Goal: Task Accomplishment & Management: Complete application form

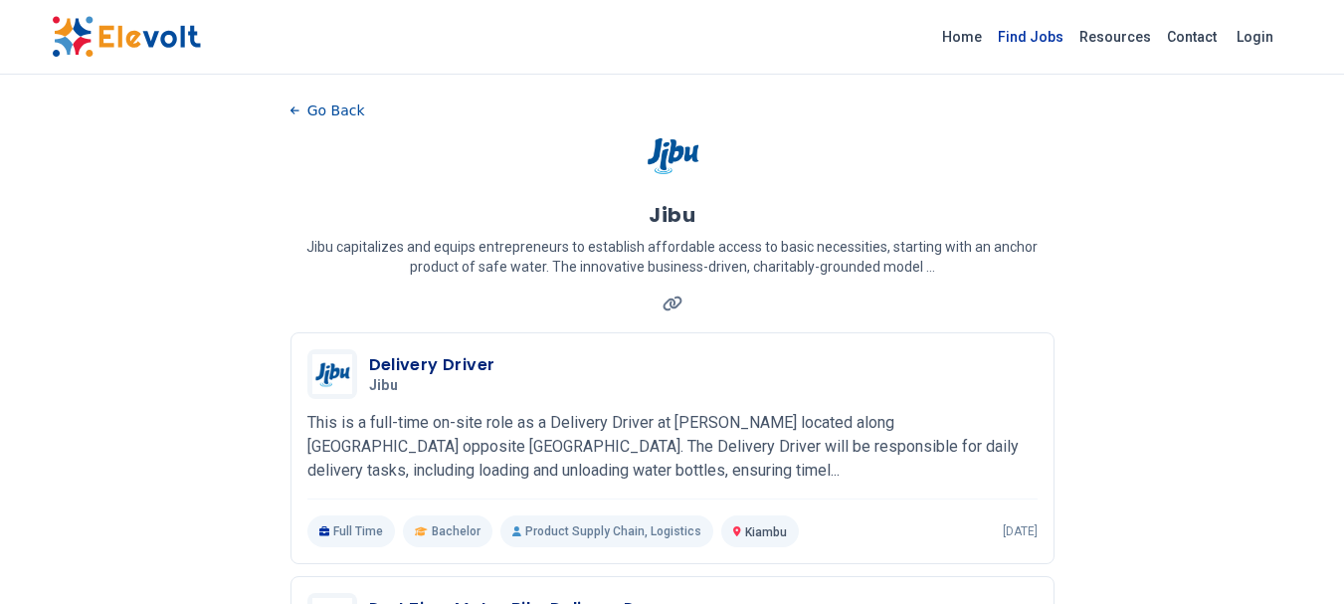
click at [1044, 37] on link "Find Jobs" at bounding box center [1031, 37] width 82 height 32
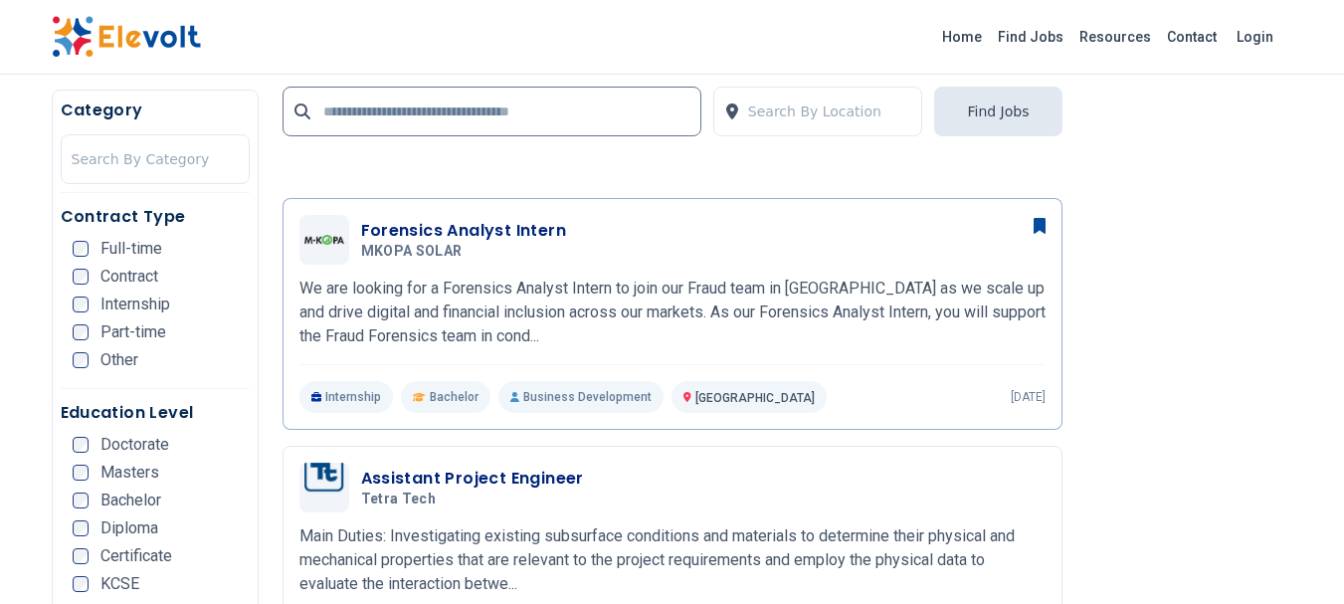
scroll to position [1892, 0]
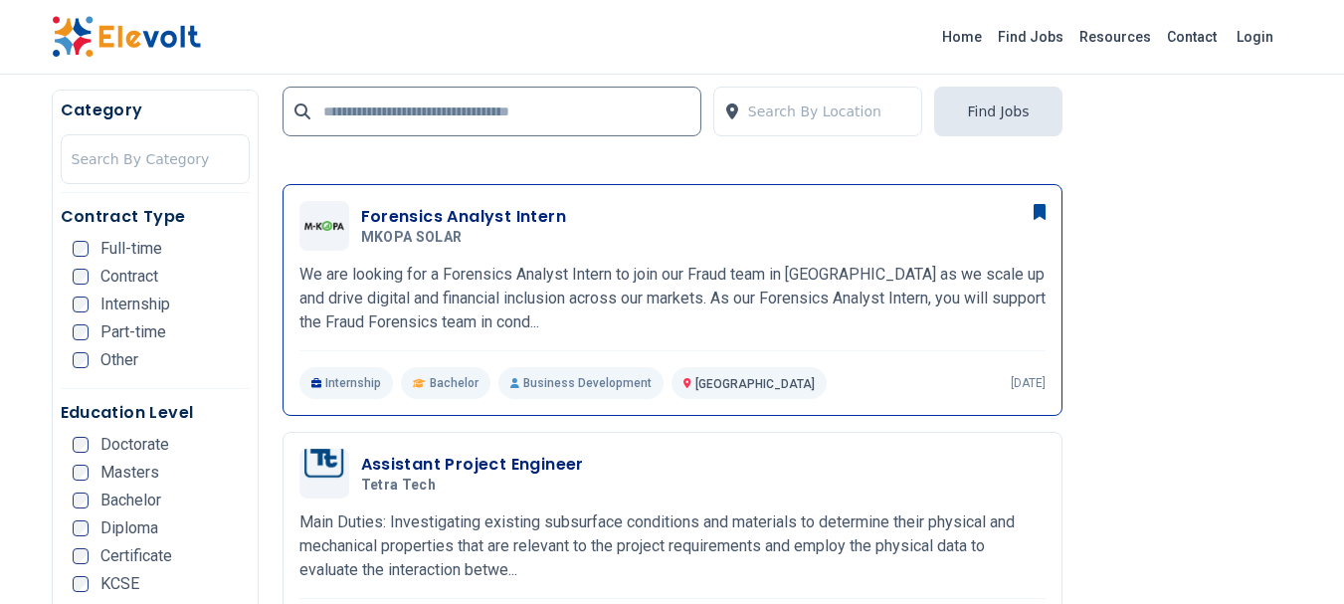
click at [490, 211] on h3 "Forensics Analyst Intern" at bounding box center [464, 217] width 206 height 24
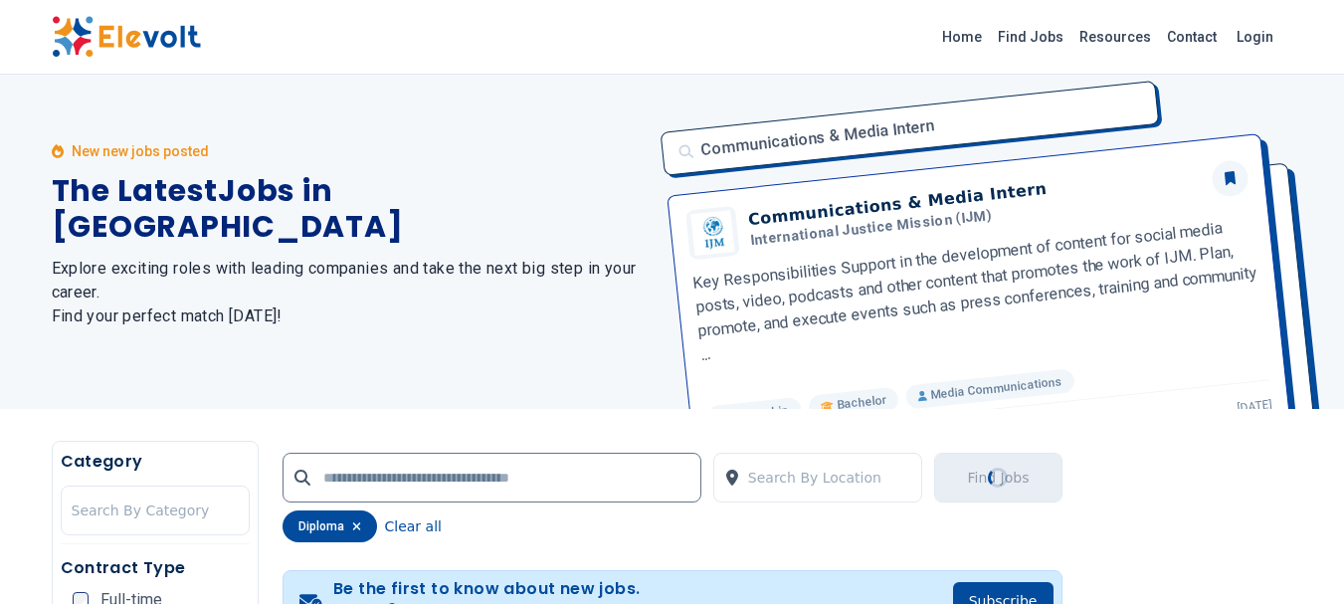
scroll to position [0, 0]
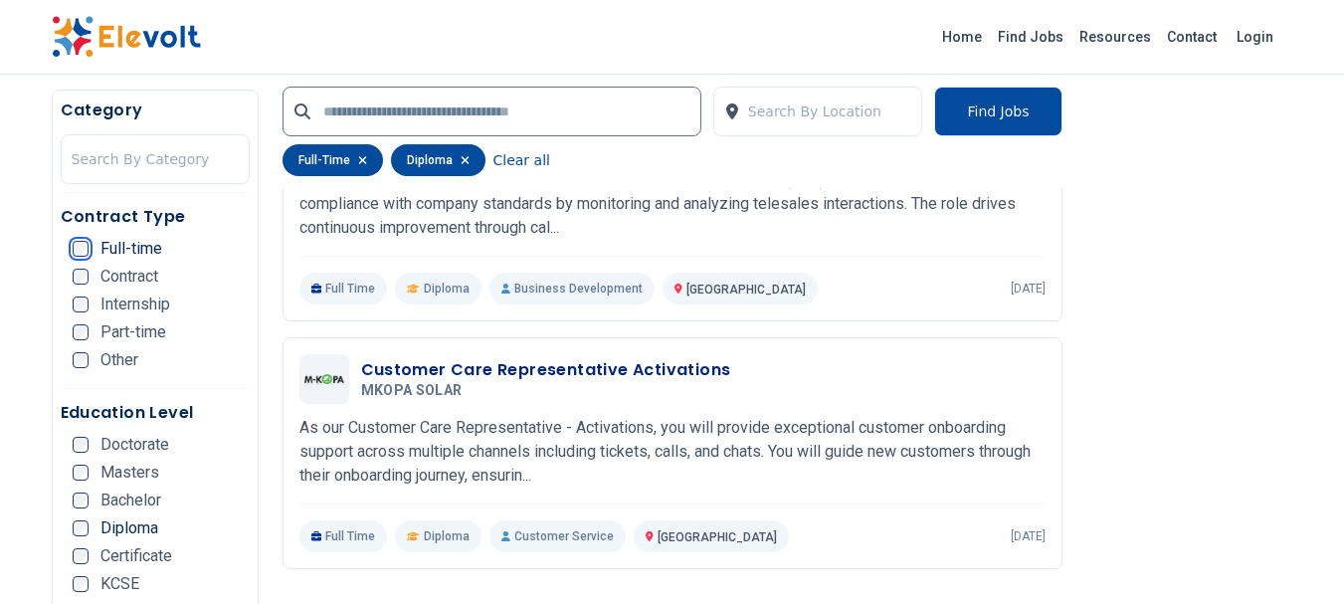
scroll to position [2558, 0]
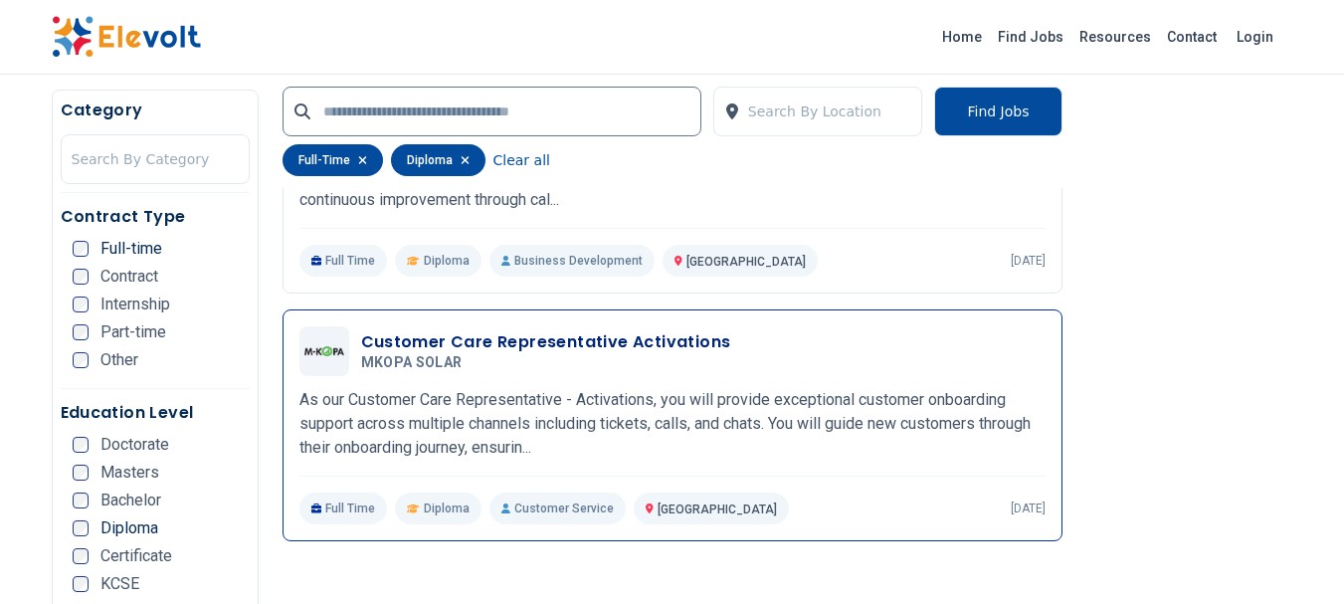
click at [573, 348] on h3 "Customer Care Representative Activations" at bounding box center [546, 342] width 370 height 24
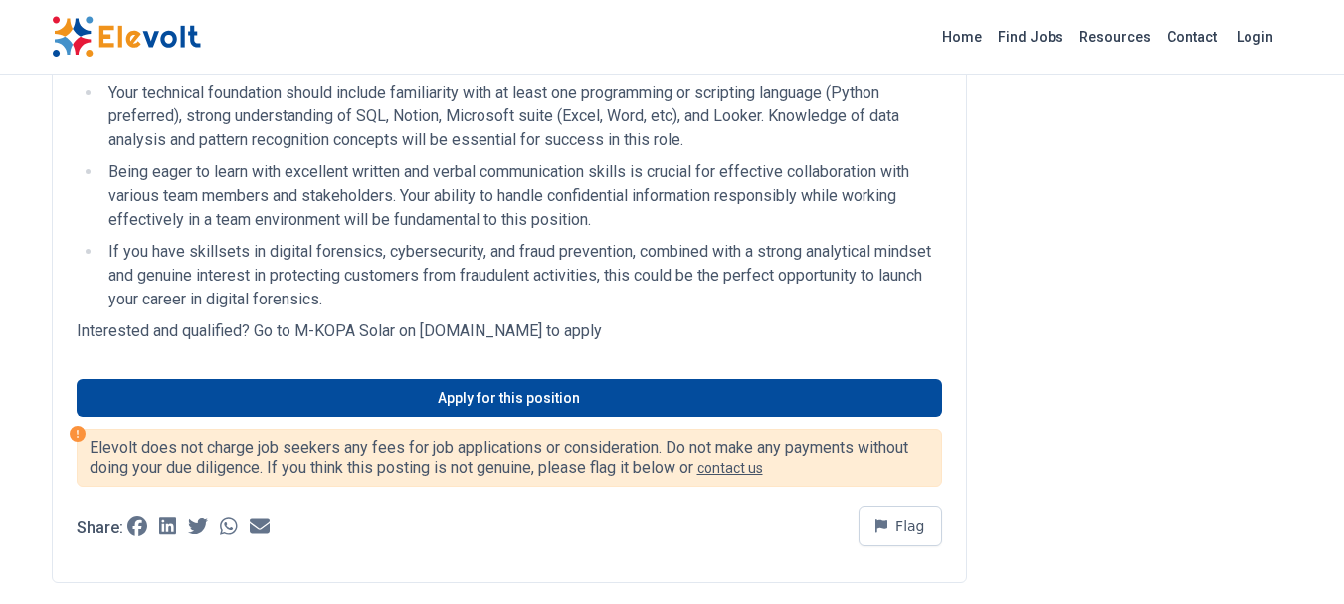
scroll to position [528, 0]
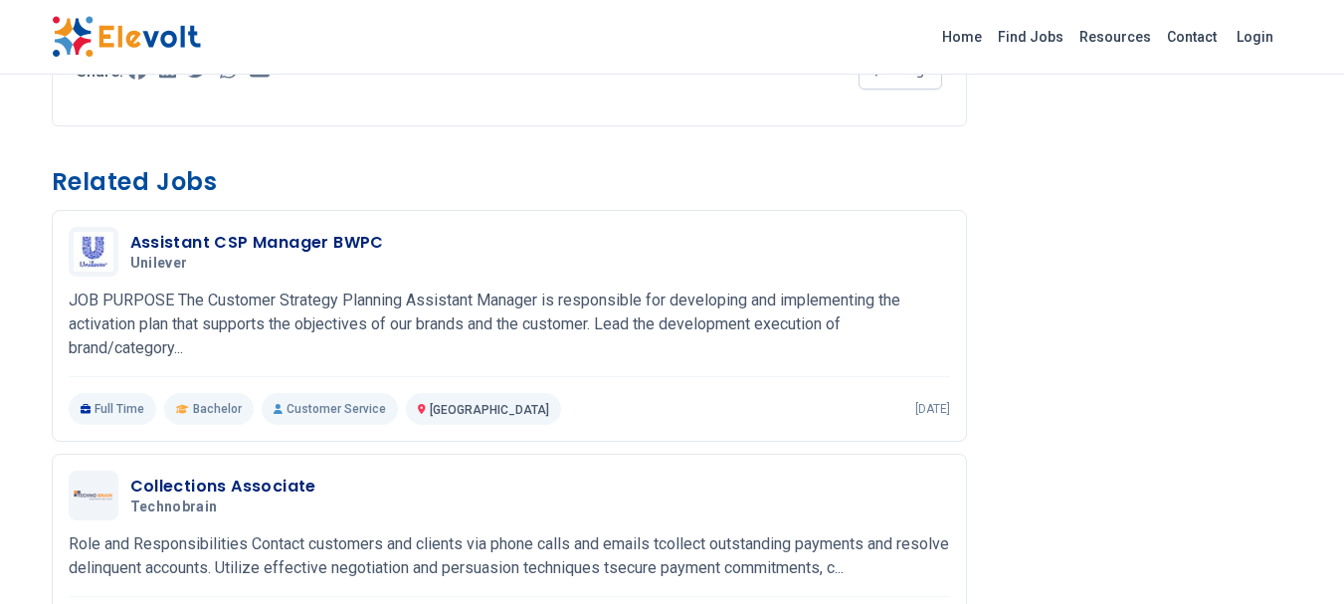
scroll to position [637, 0]
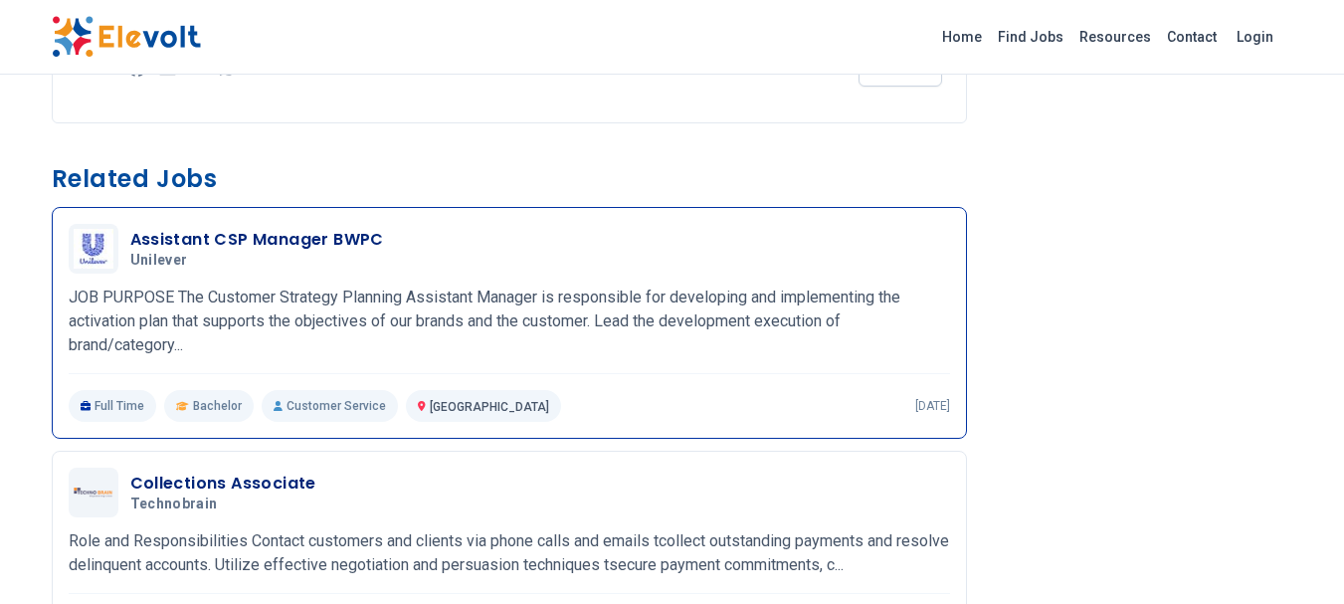
click at [309, 243] on h3 "Assistant CSP Manager BWPC" at bounding box center [257, 240] width 254 height 24
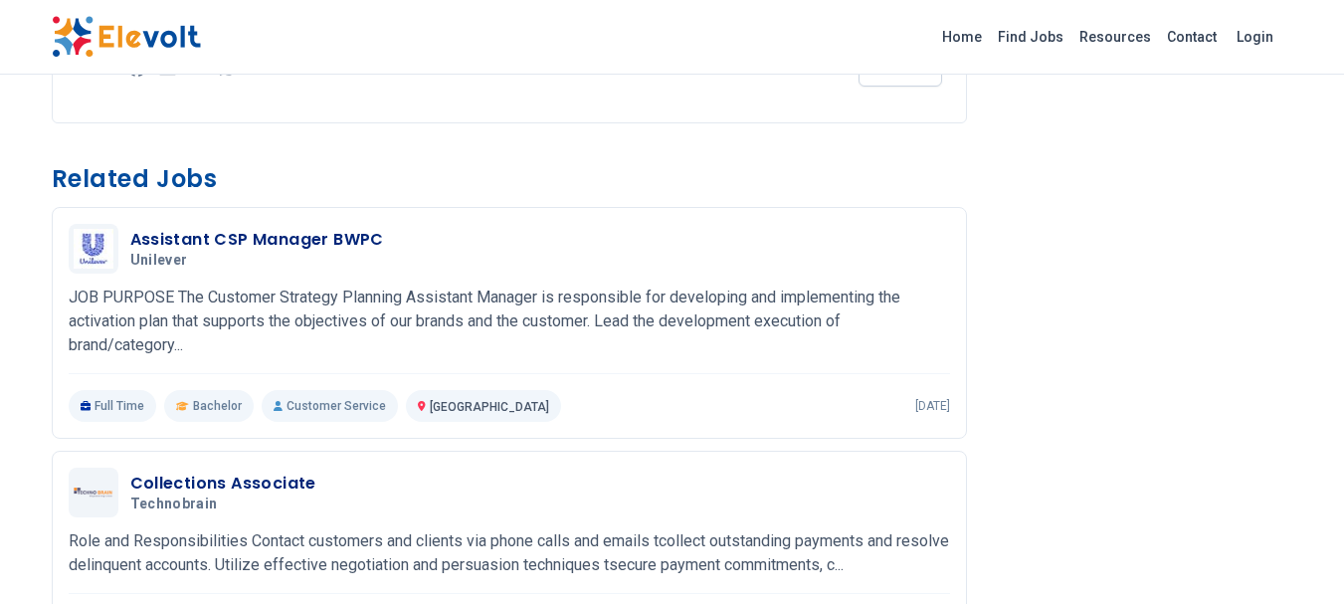
scroll to position [1165, 0]
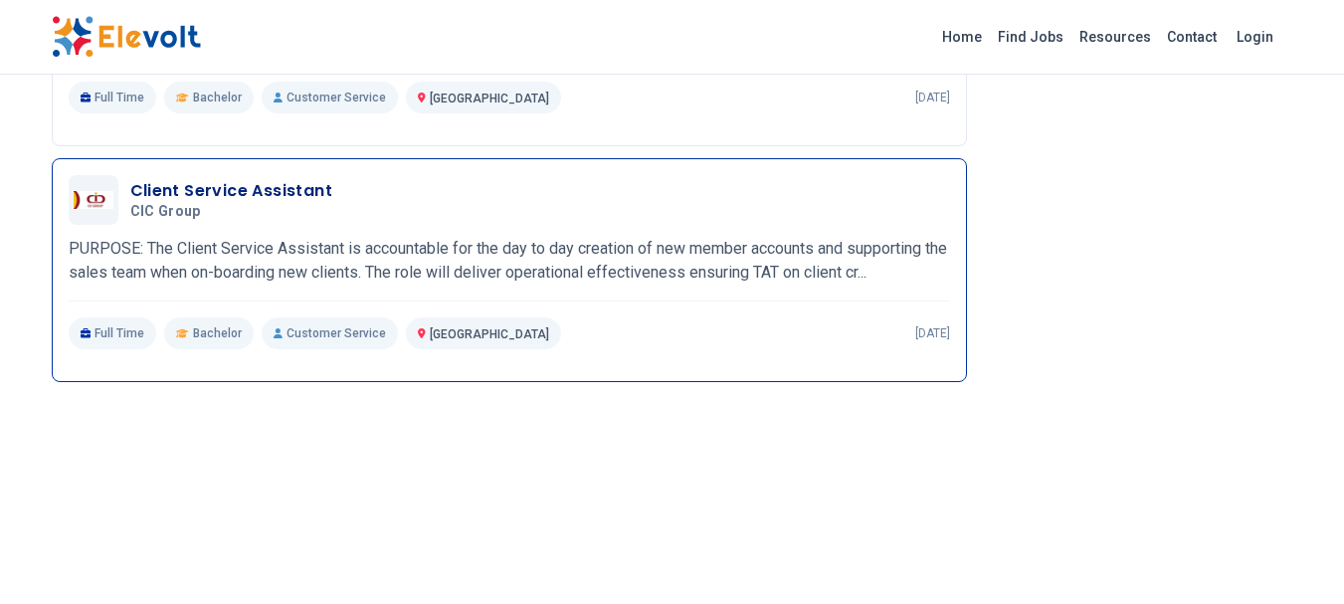
click at [277, 198] on h3 "Client Service Assistant" at bounding box center [231, 191] width 203 height 24
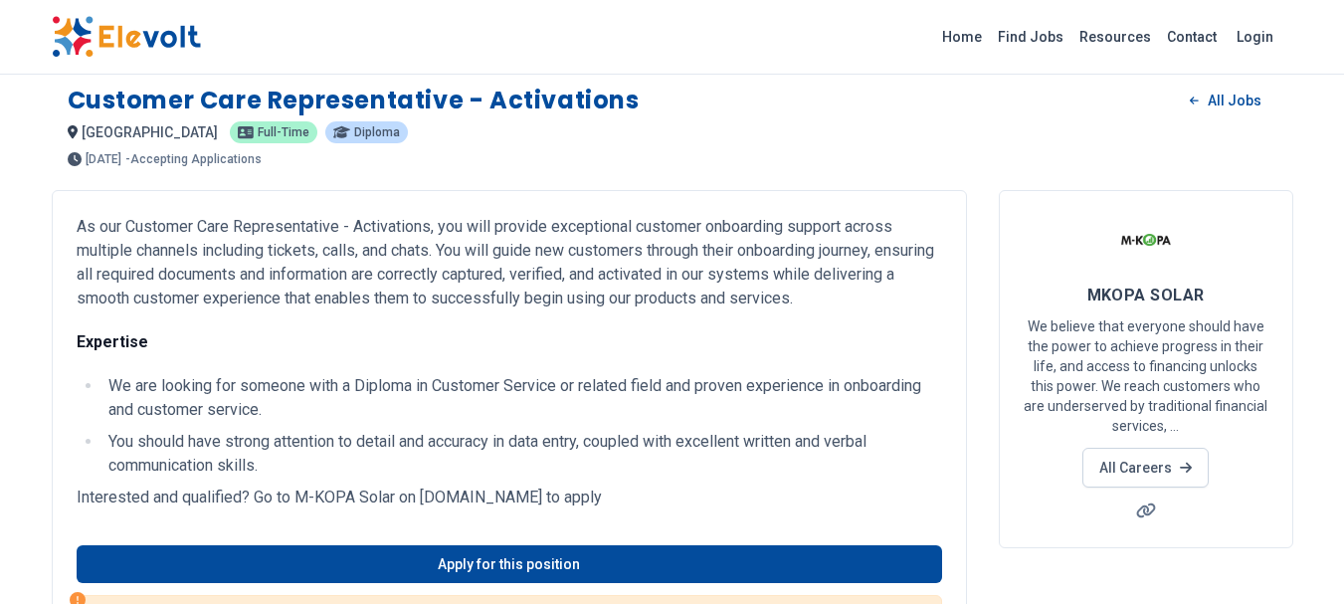
scroll to position [0, 0]
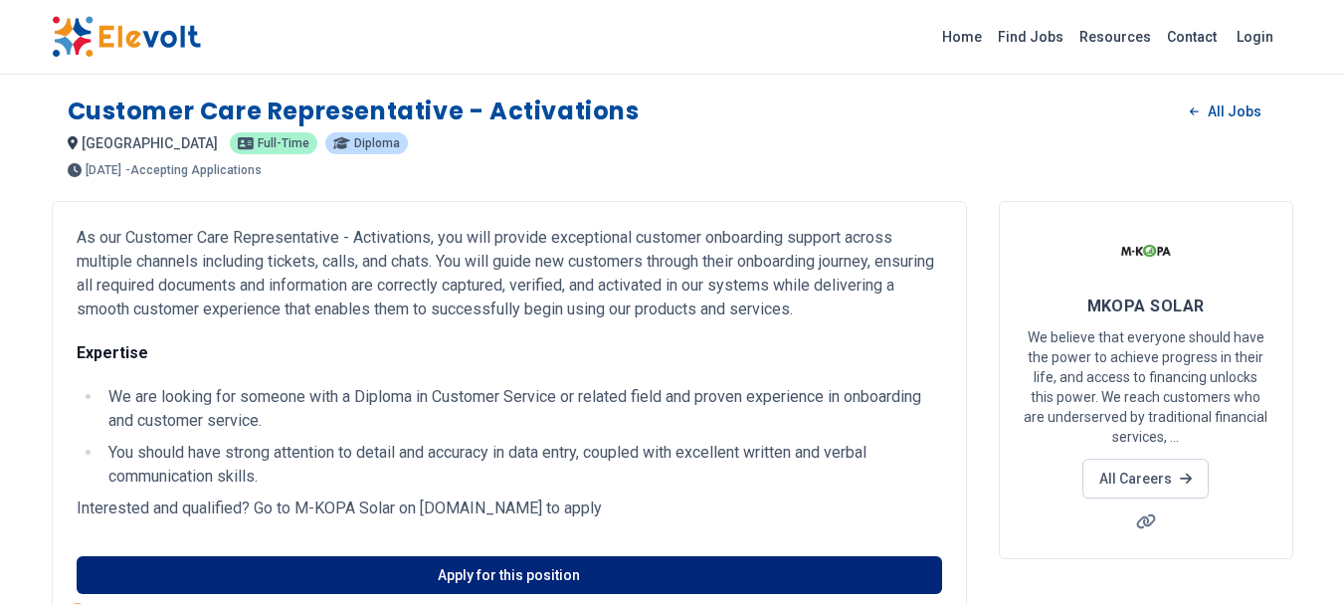
click at [495, 567] on link "Apply for this position" at bounding box center [510, 575] width 866 height 38
click at [487, 572] on link "Apply for this position" at bounding box center [510, 575] width 866 height 38
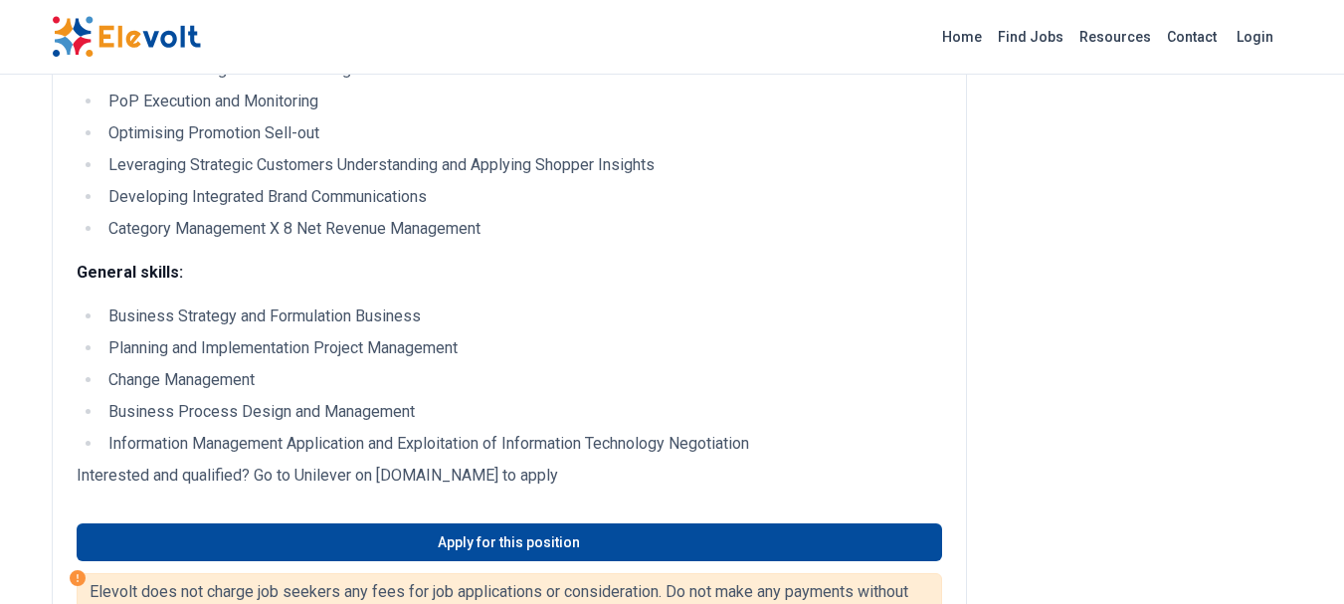
scroll to position [1791, 0]
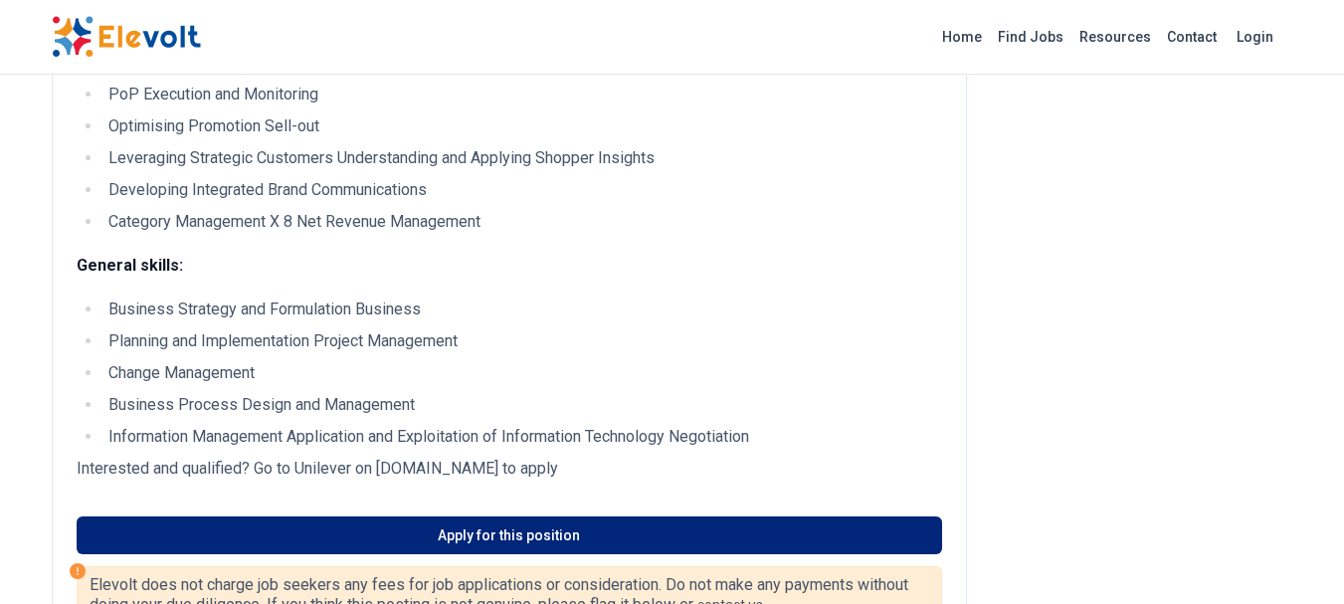
click at [527, 554] on link "Apply for this position" at bounding box center [510, 535] width 866 height 38
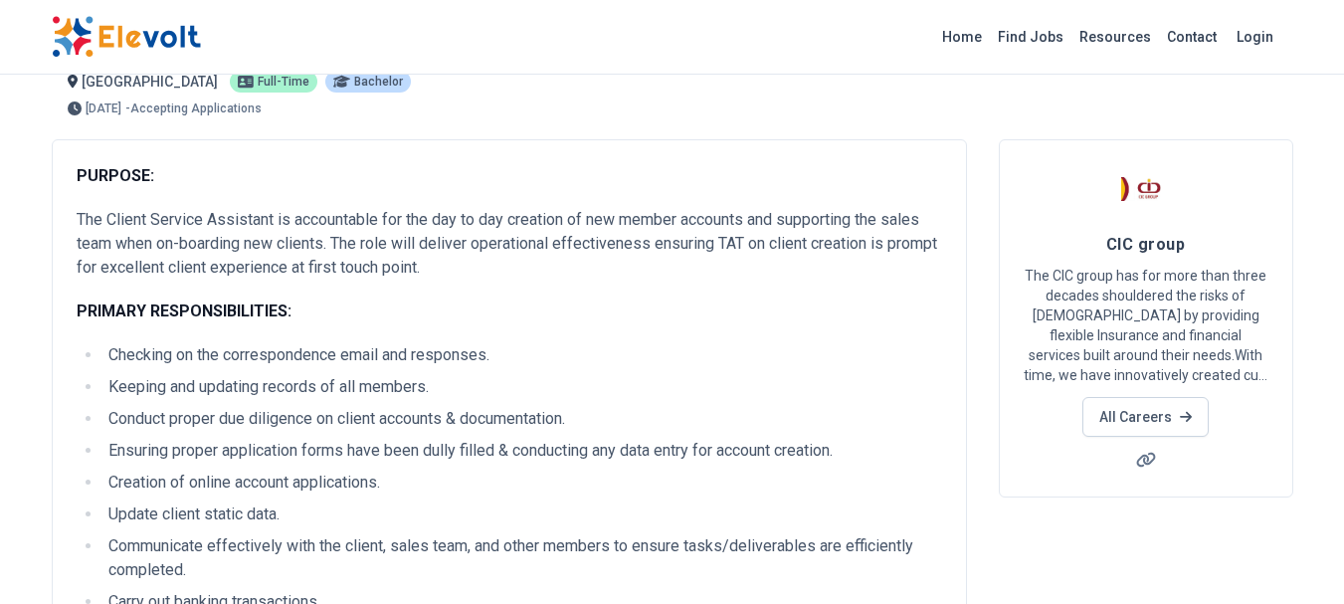
scroll to position [22, 0]
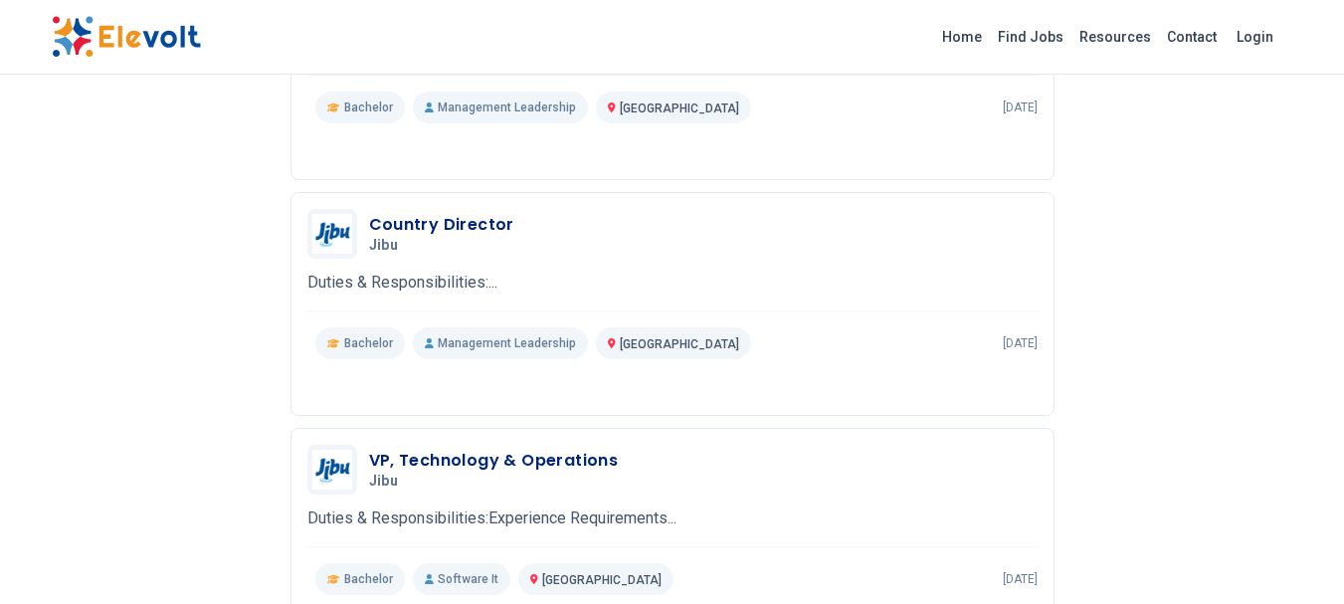
scroll to position [1903, 0]
